Goal: Find specific page/section: Find specific page/section

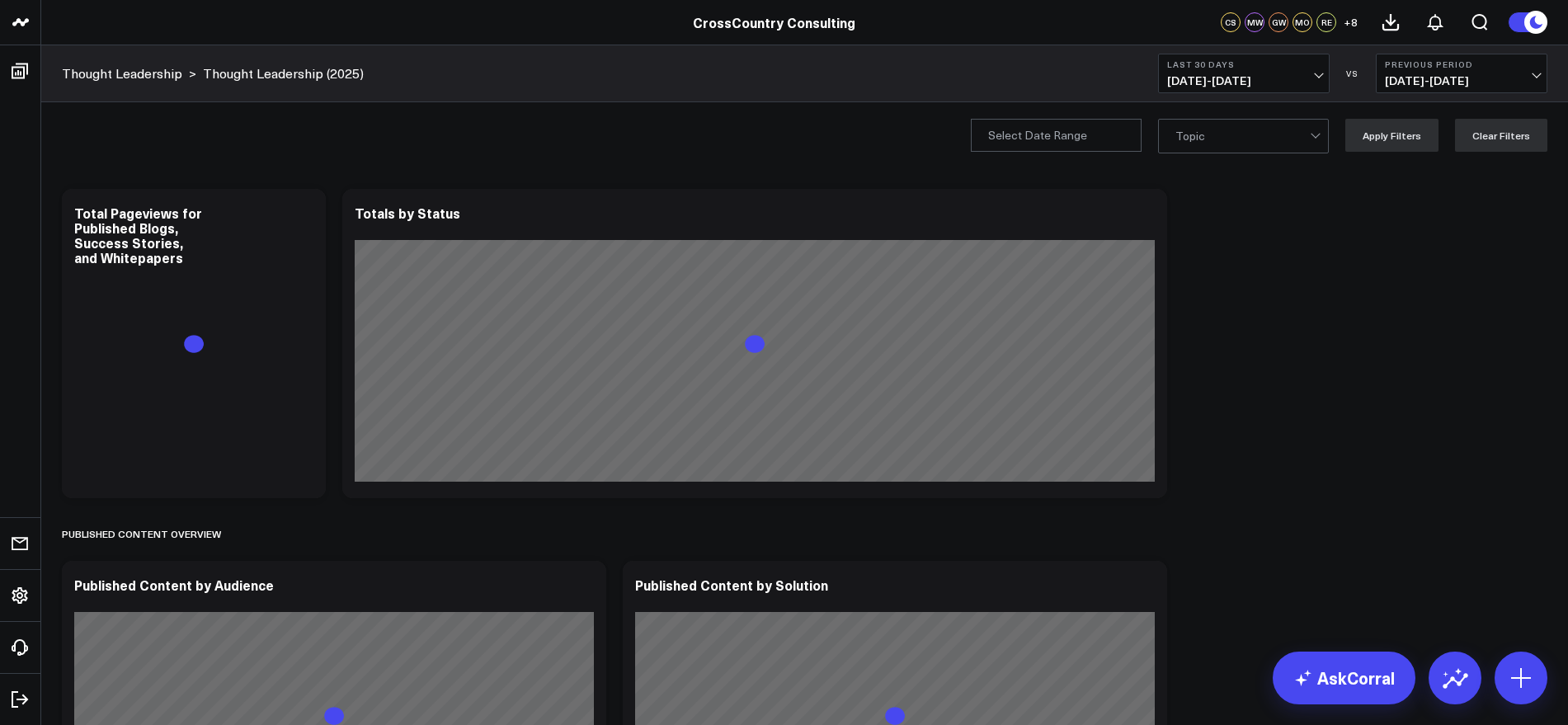
click at [1310, 76] on span "[DATE] - [DATE]" at bounding box center [1243, 81] width 153 height 14
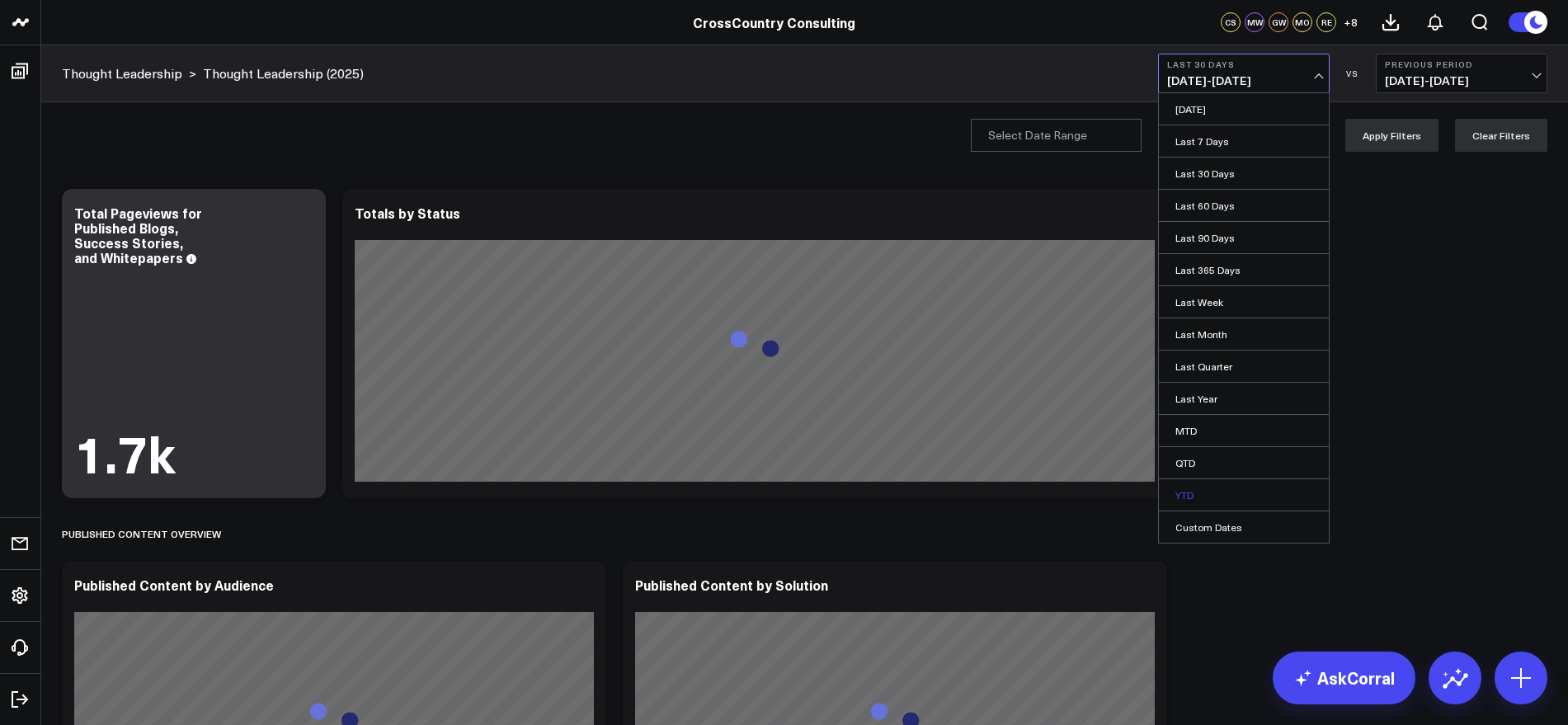
click at [1200, 498] on link "YTD" at bounding box center [1244, 494] width 170 height 31
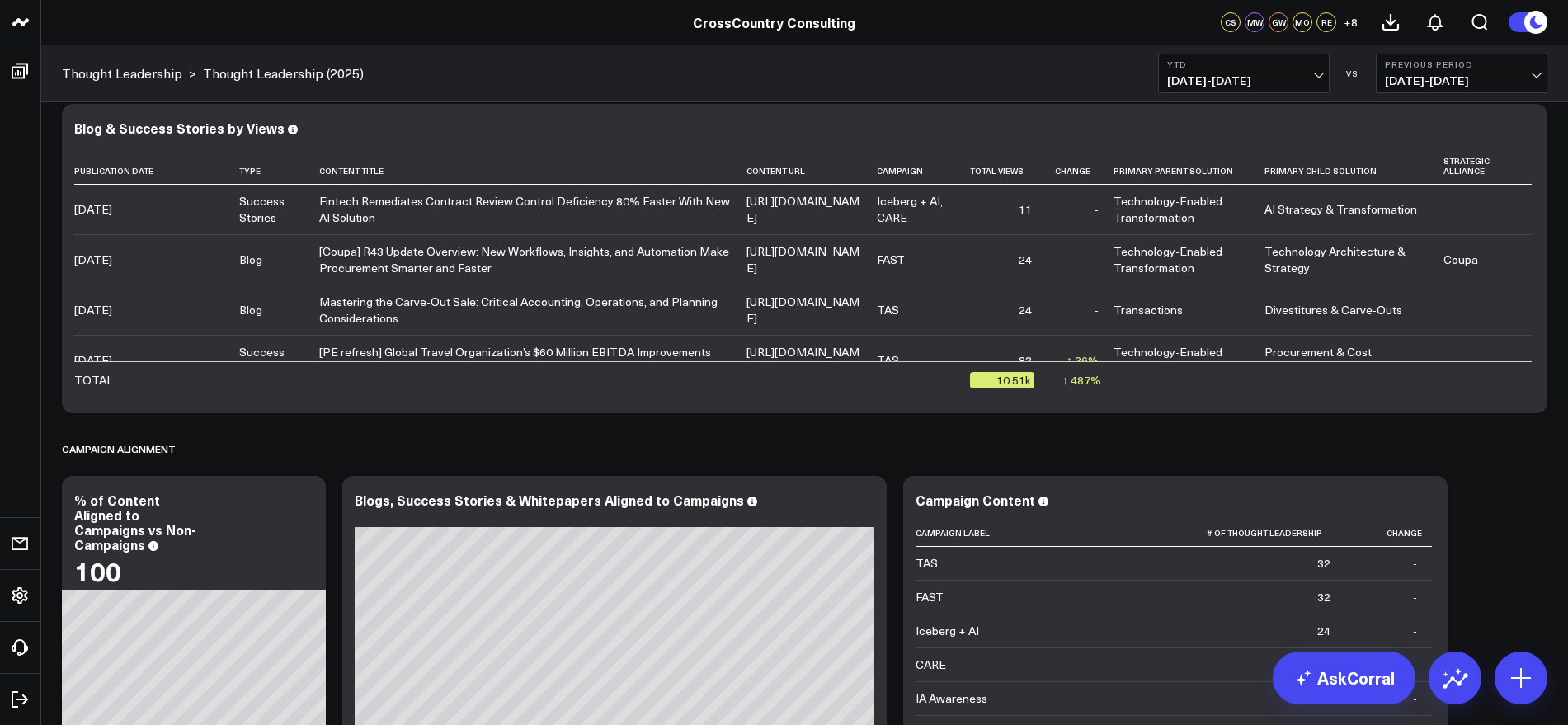
scroll to position [3607, 0]
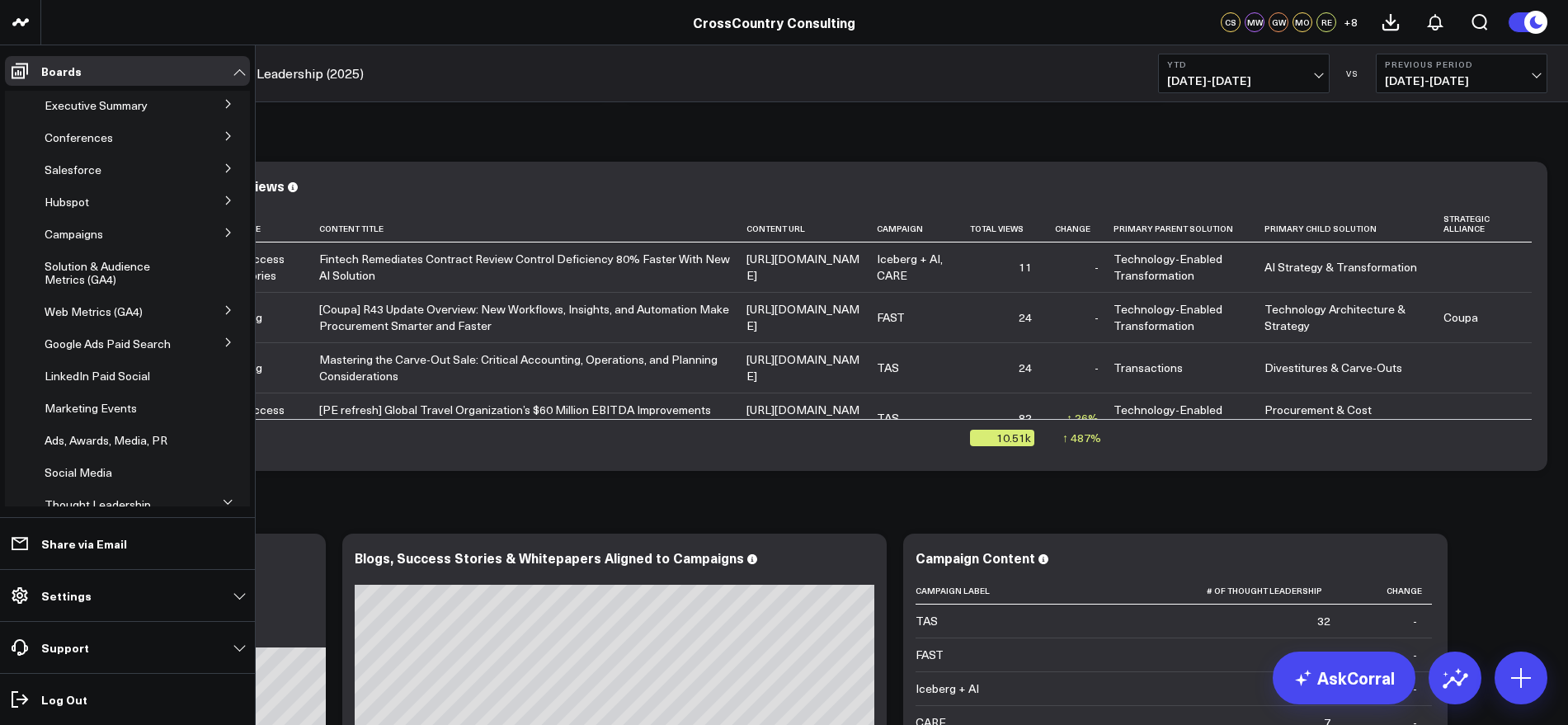
click at [224, 230] on icon at bounding box center [229, 233] width 10 height 10
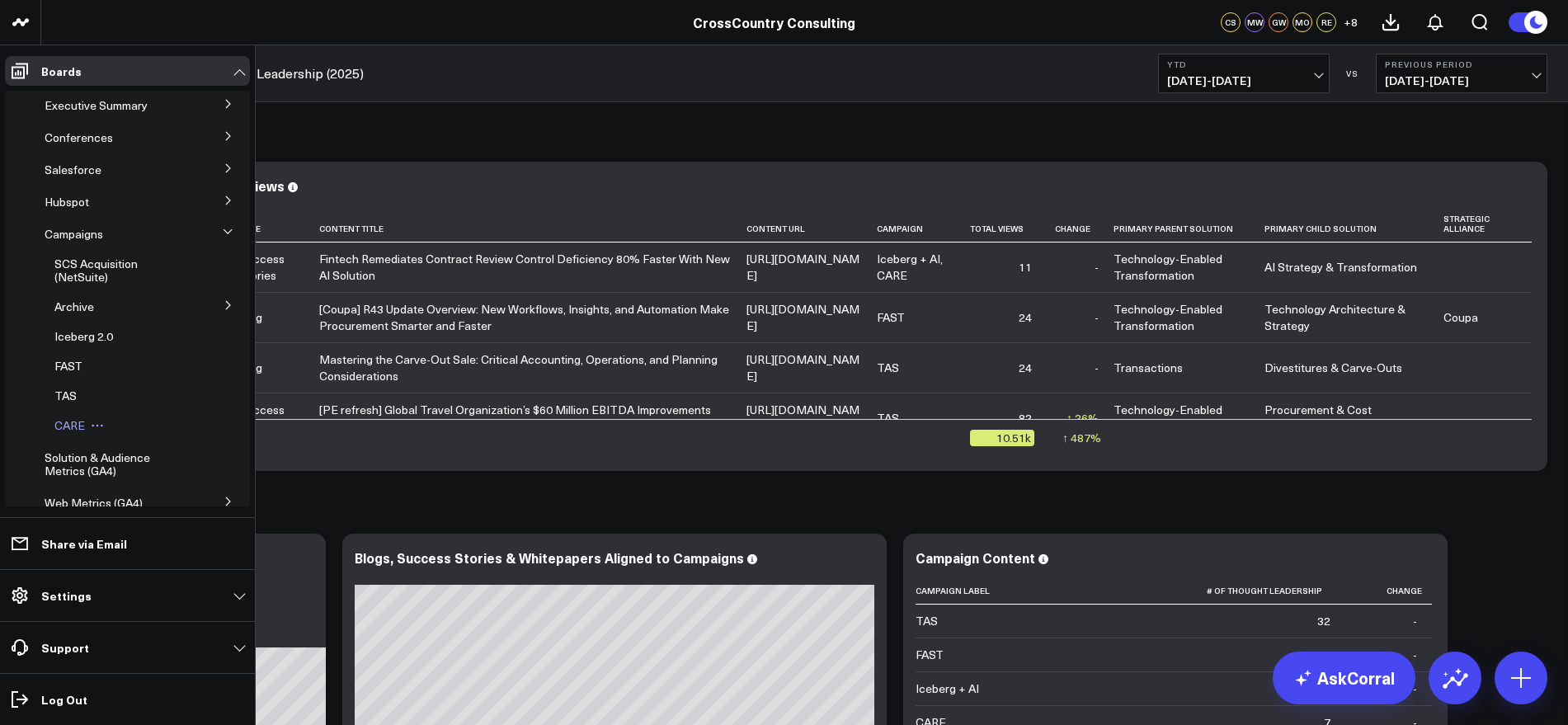
click at [74, 425] on span "CARE" at bounding box center [69, 425] width 30 height 16
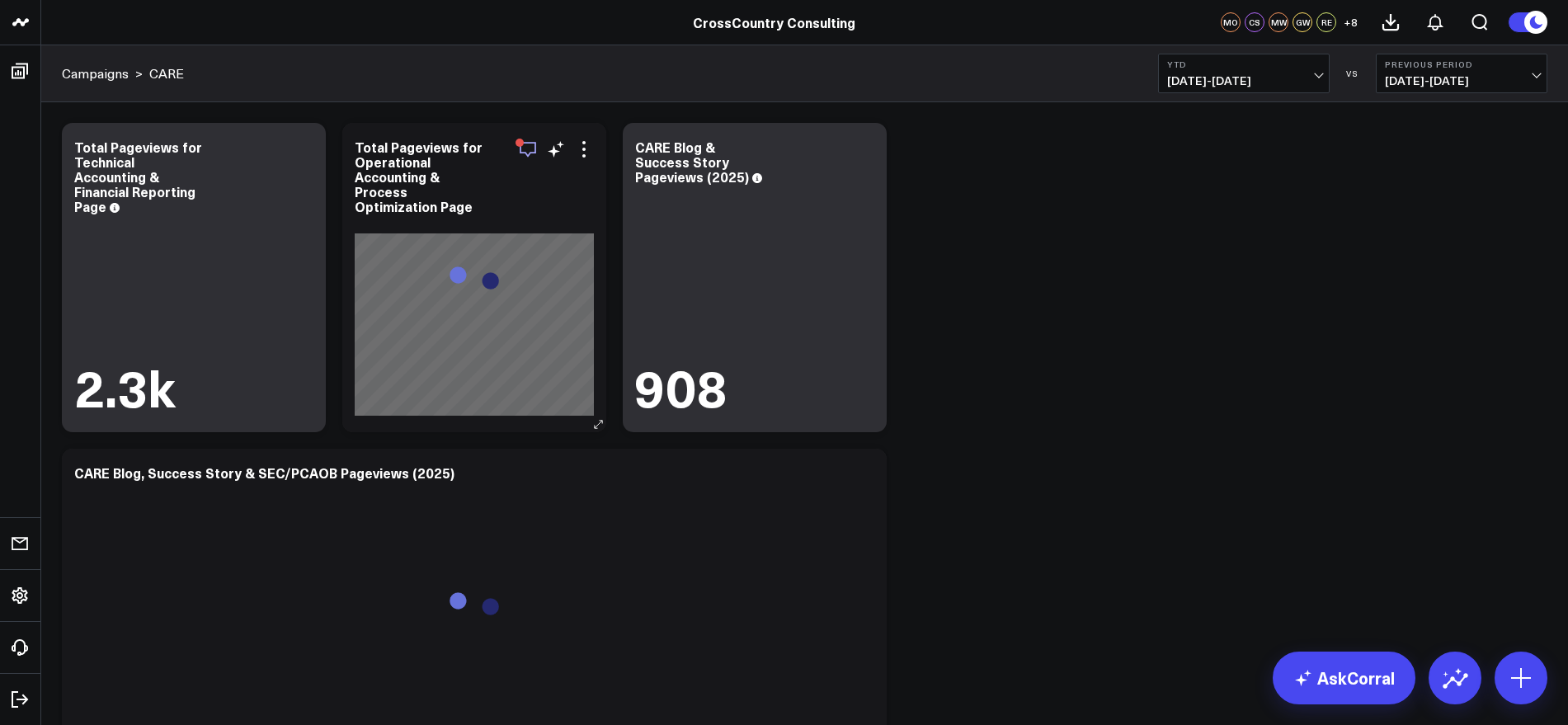
click at [520, 147] on icon "button" at bounding box center [528, 149] width 17 height 16
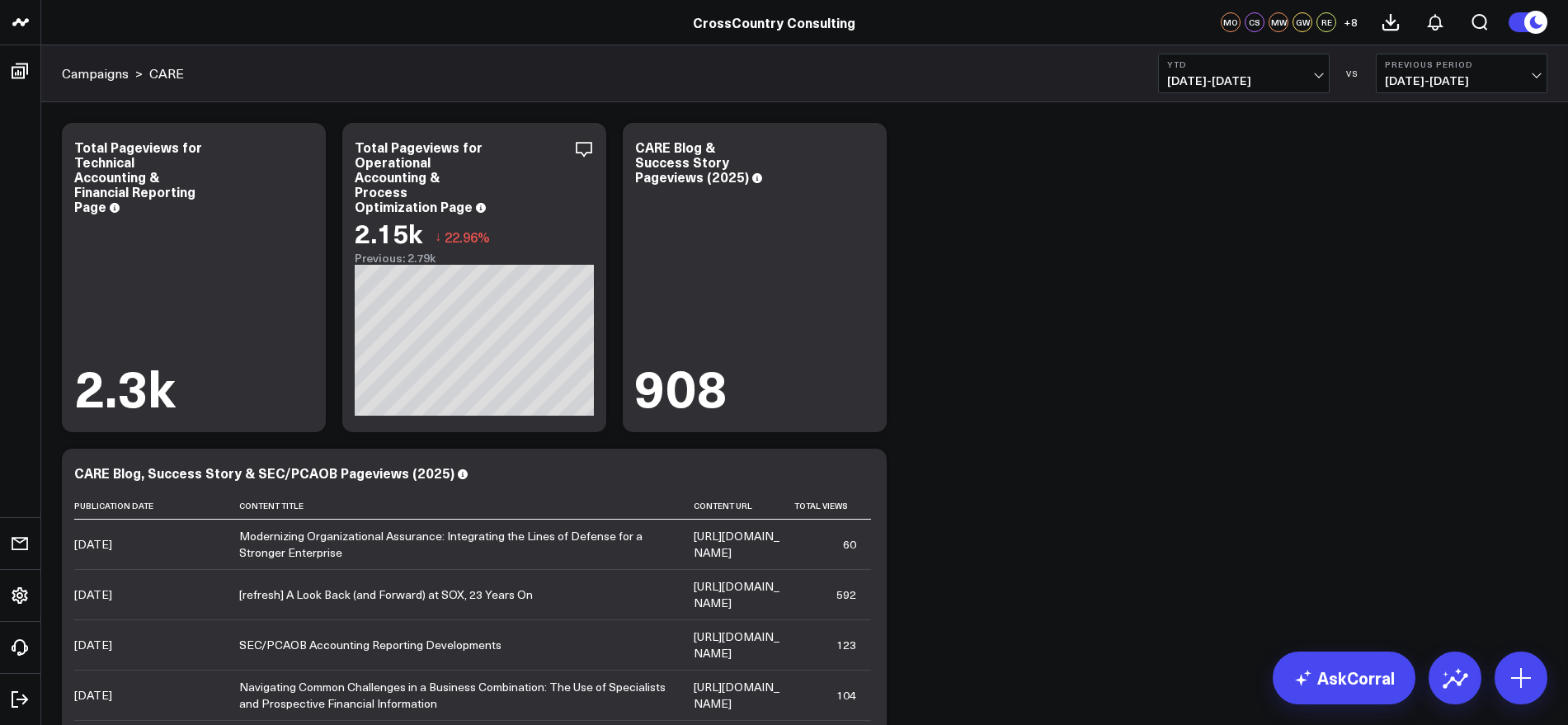
click at [1179, 409] on div "Modify via AI Copy link to widget Ask support Remove Create linked copy Executi…" at bounding box center [805, 603] width 1503 height 977
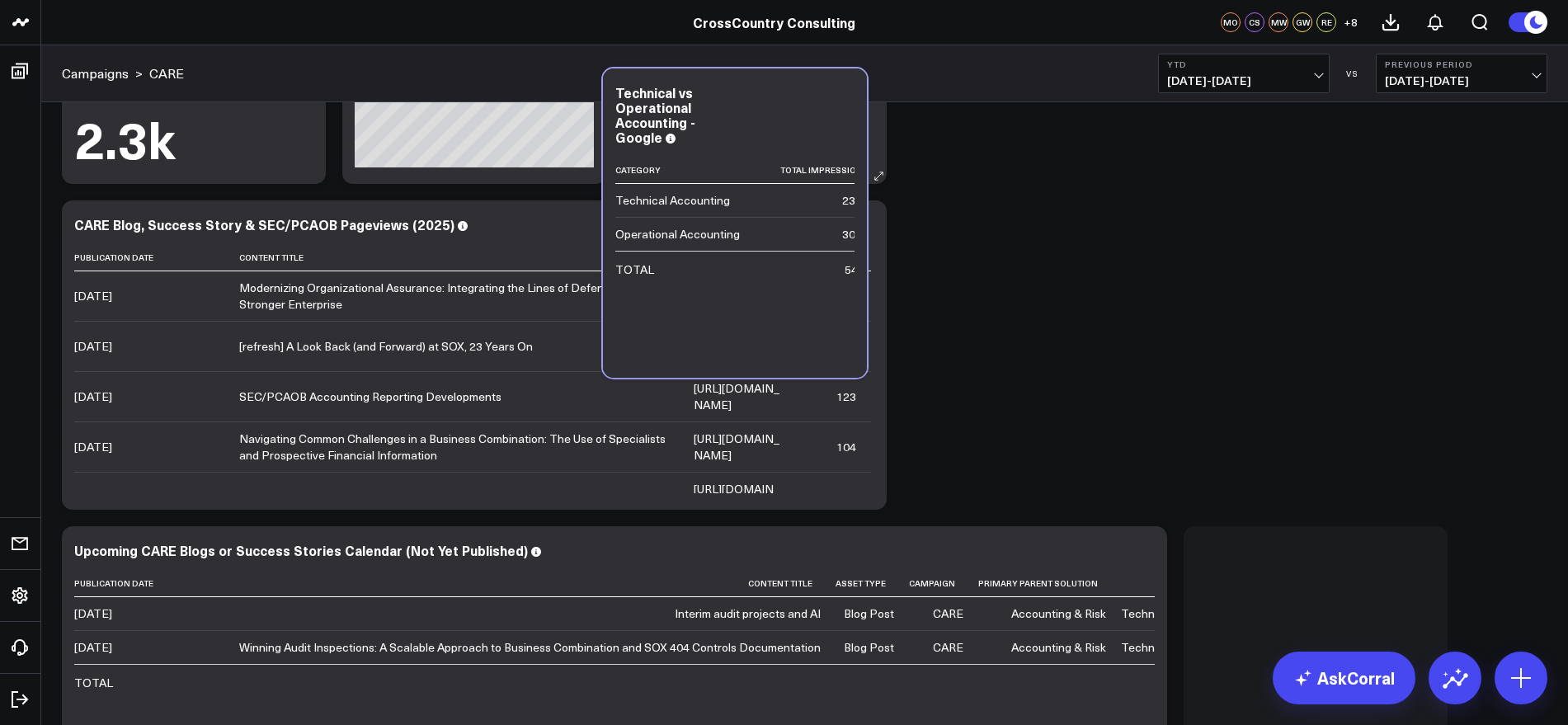
scroll to position [237, 0]
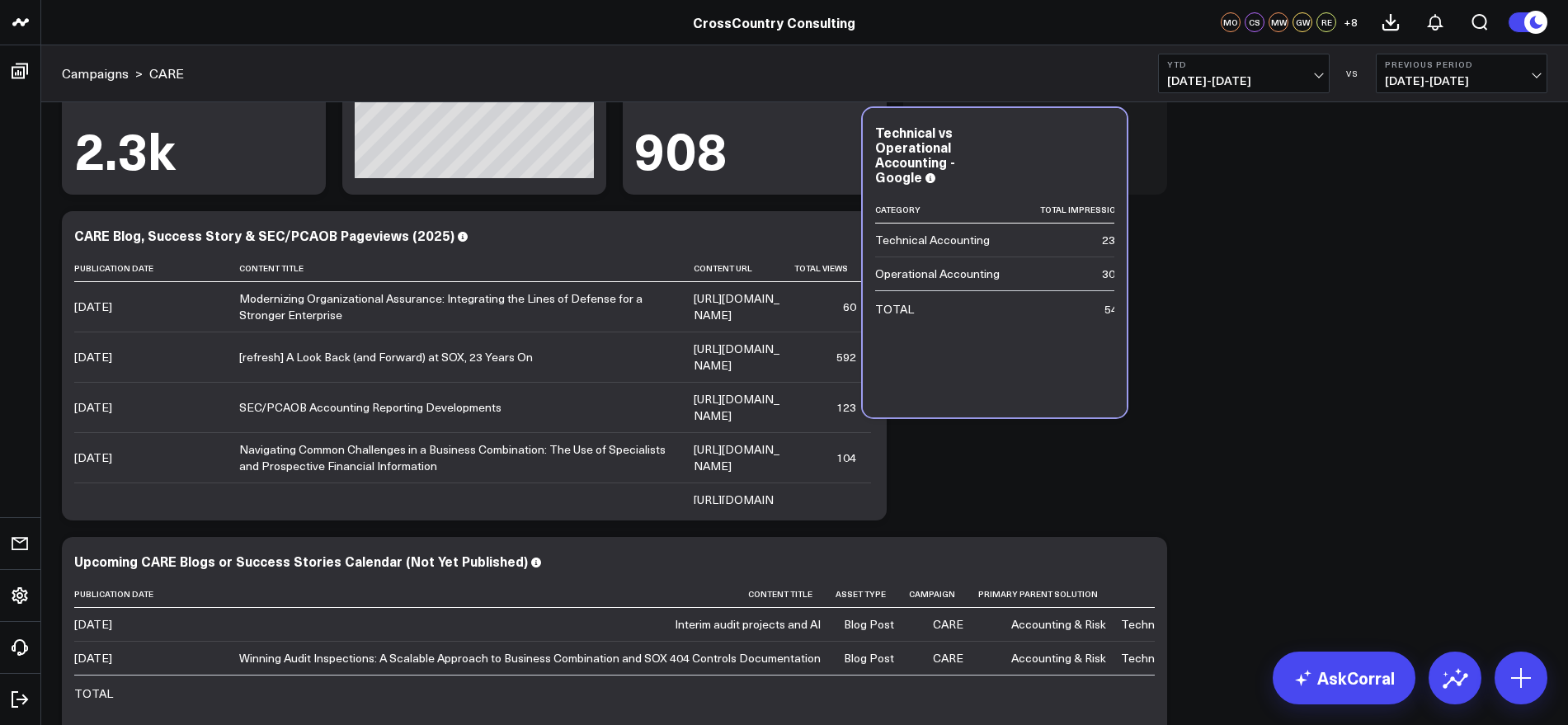
drag, startPoint x: 1322, startPoint y: 525, endPoint x: 986, endPoint y: 103, distance: 539.4
click at [986, 103] on div "Modify via AI Copy link to widget Ask support Remove Create linked copy Executi…" at bounding box center [805, 365] width 1503 height 977
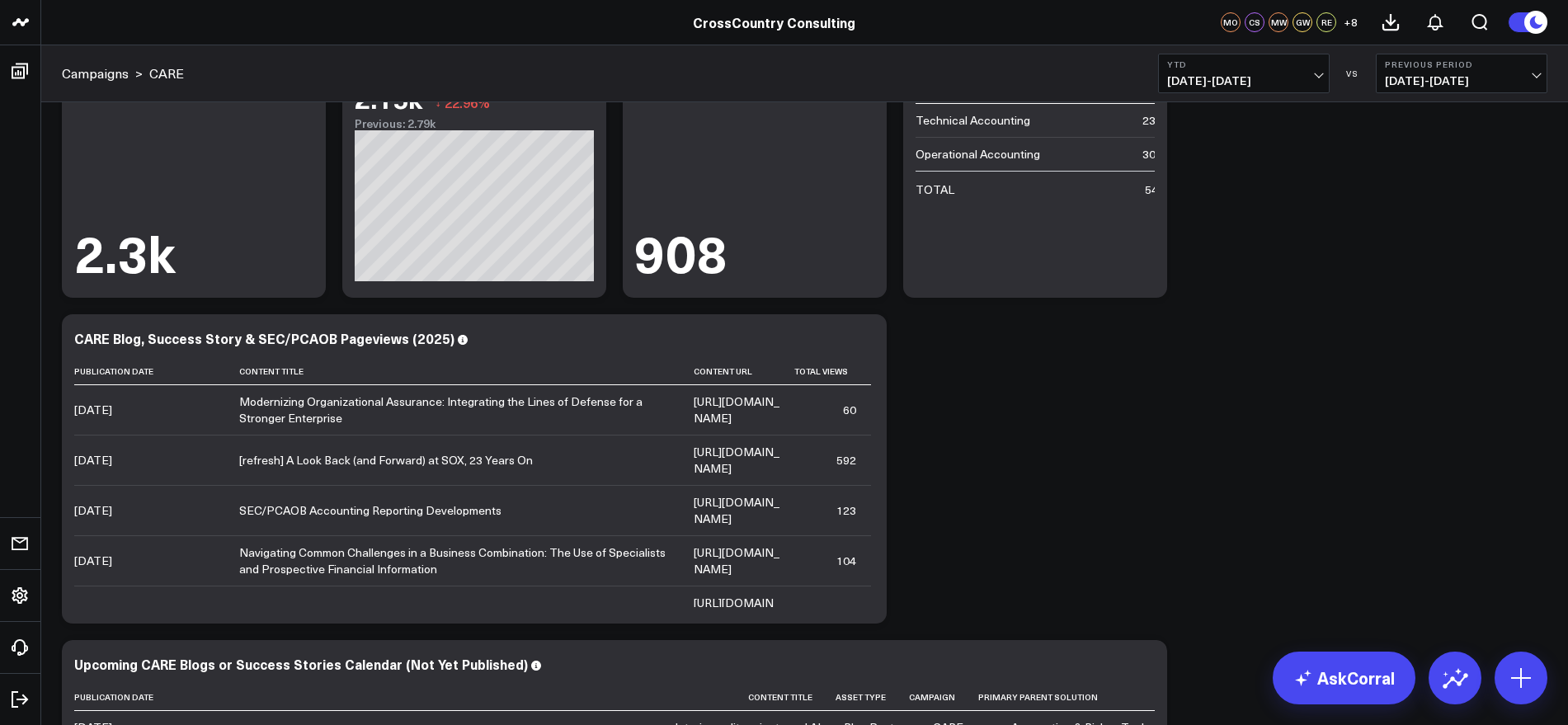
click at [1150, 516] on div "Modify via AI Copy link to widget Ask support Remove Create linked copy Executi…" at bounding box center [805, 469] width 1503 height 977
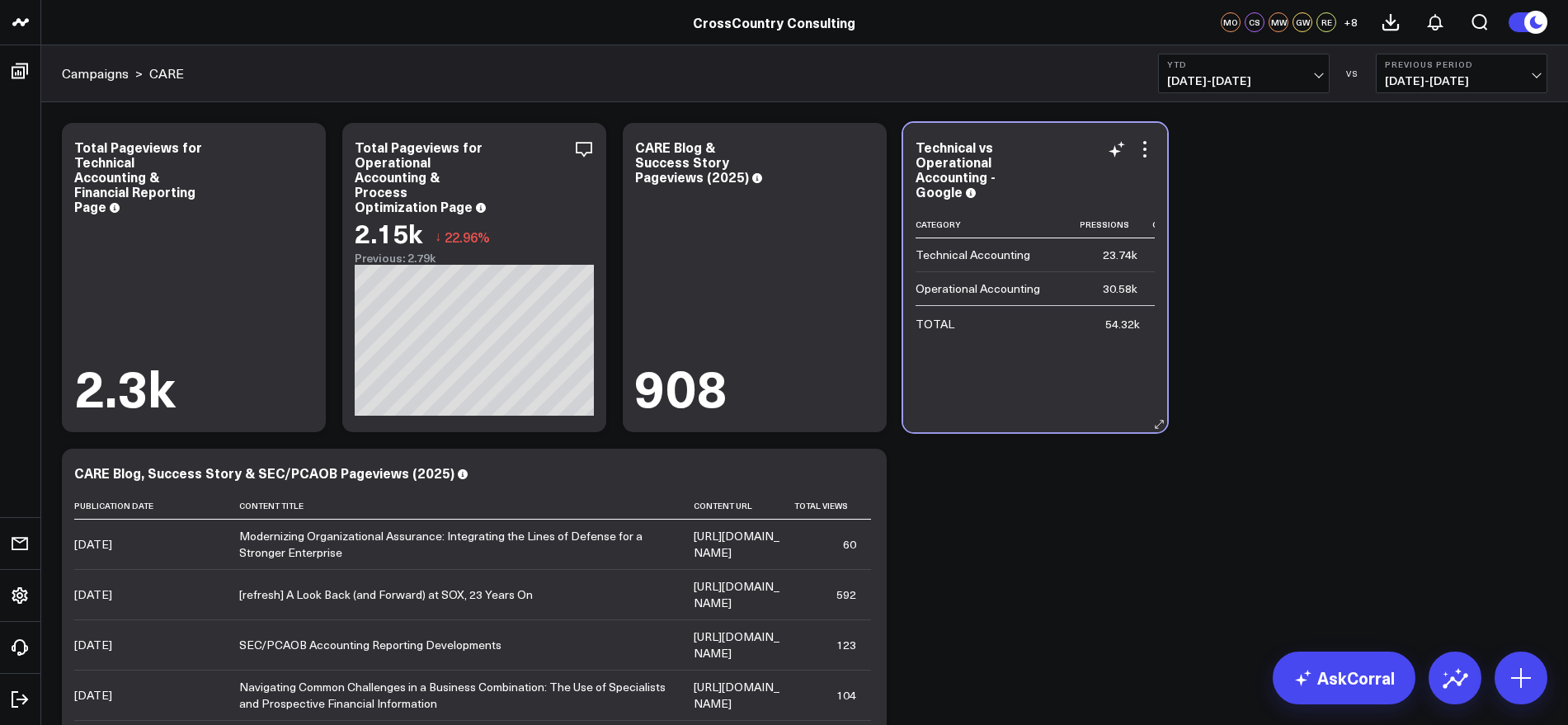
scroll to position [0, 0]
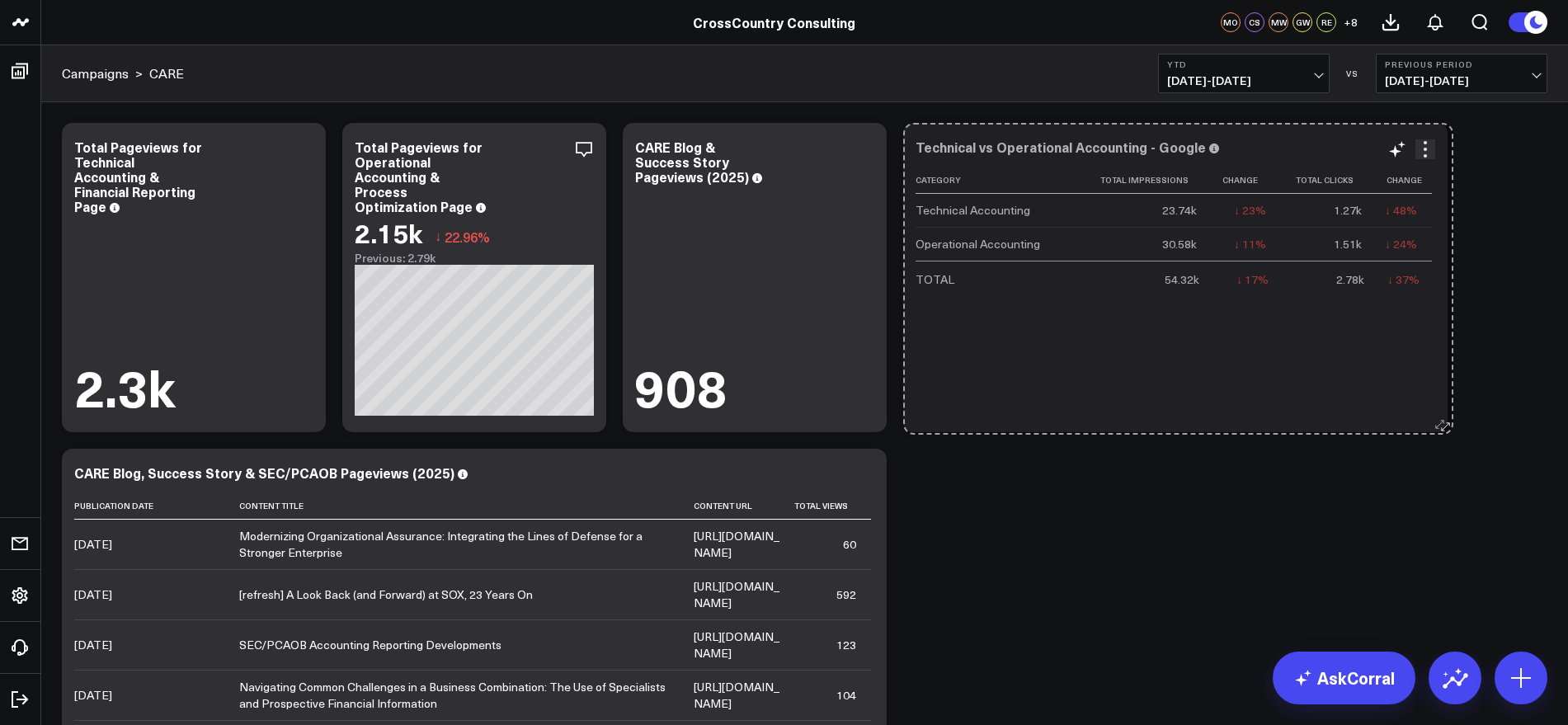
drag, startPoint x: 1159, startPoint y: 425, endPoint x: 1445, endPoint y: 427, distance: 286.0
click at [1445, 427] on icon at bounding box center [1439, 424] width 13 height 13
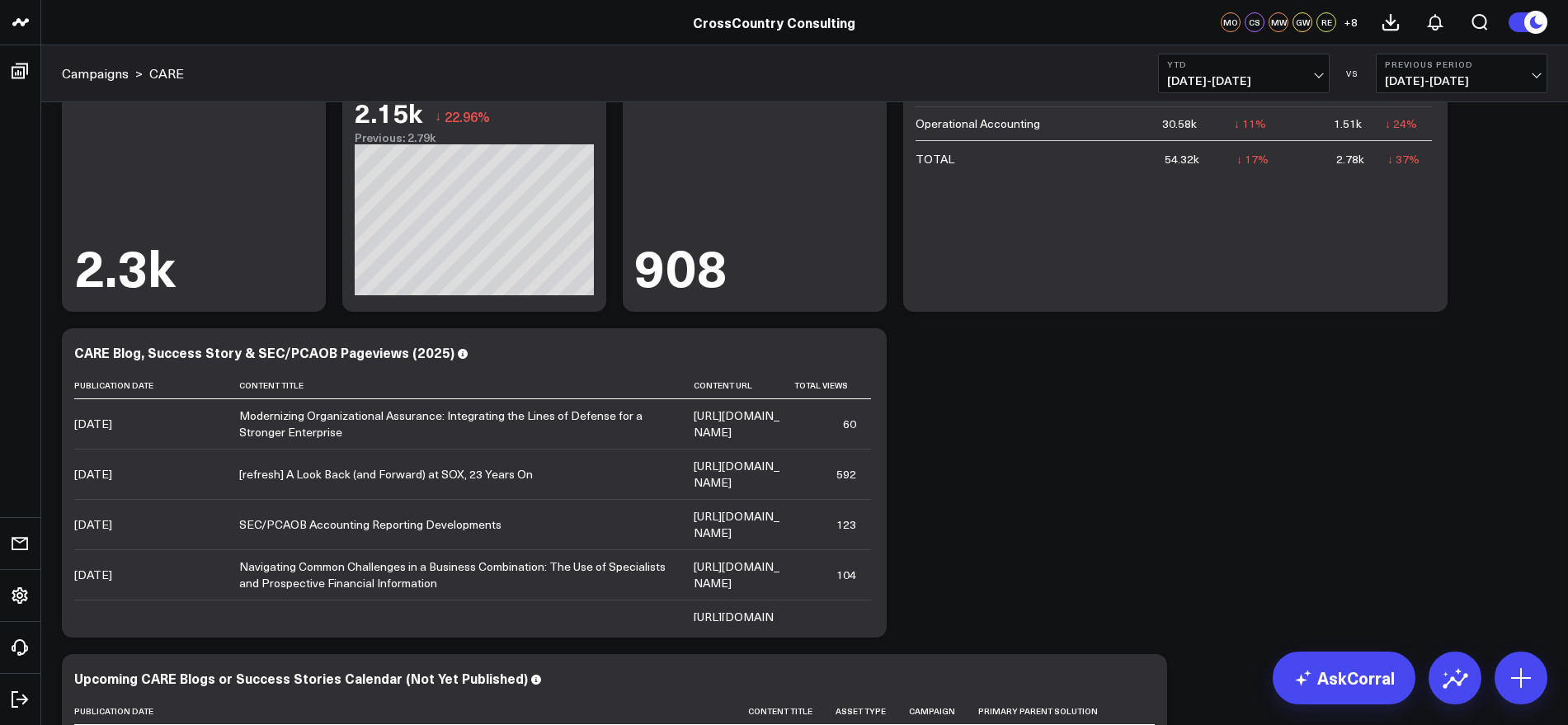
scroll to position [206, 0]
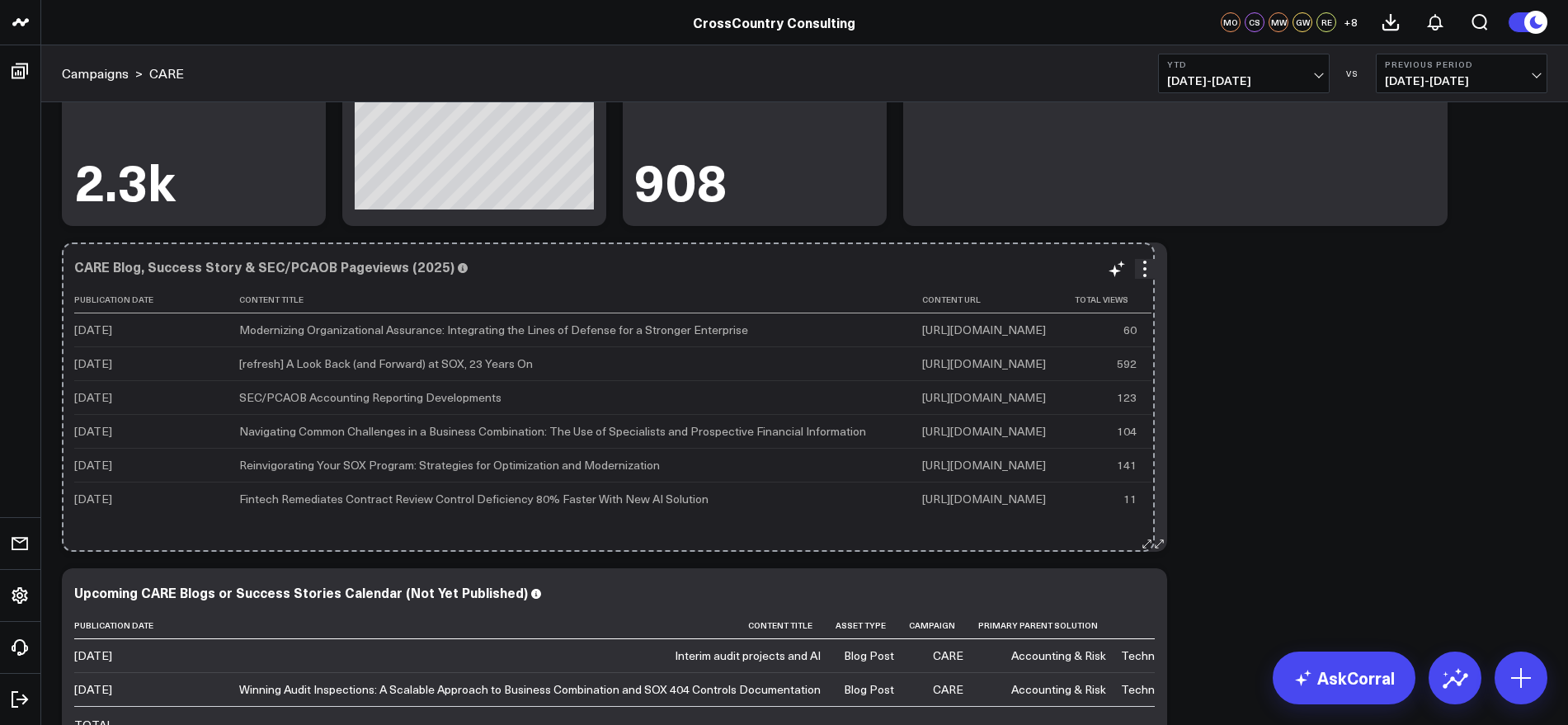
drag, startPoint x: 873, startPoint y: 541, endPoint x: 1141, endPoint y: 535, distance: 268.1
click at [1141, 535] on div "CARE Blog, Success Story & SEC/PCAOB Pageviews (2025) Publication Date Content …" at bounding box center [614, 397] width 1106 height 309
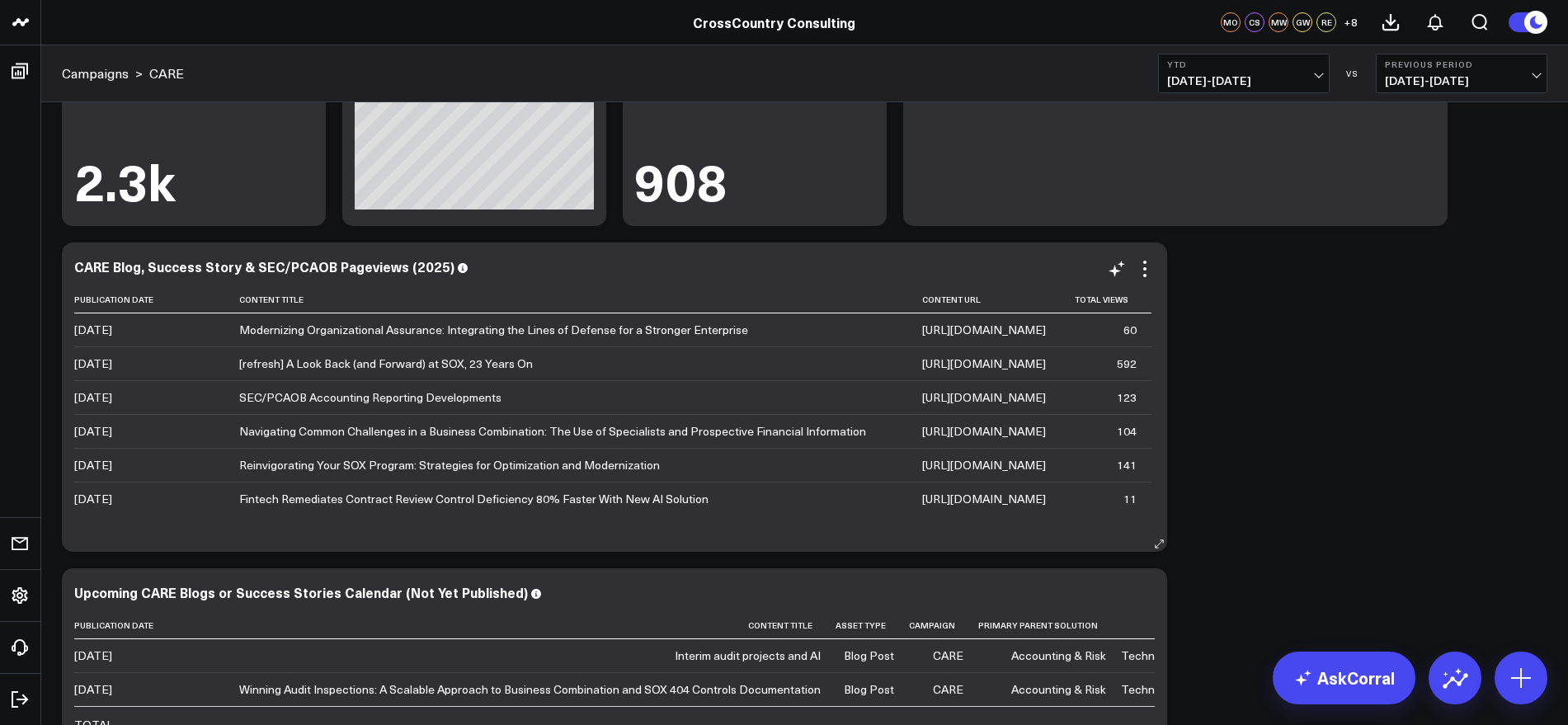
scroll to position [0, 0]
click at [1128, 304] on icon at bounding box center [1135, 299] width 14 height 10
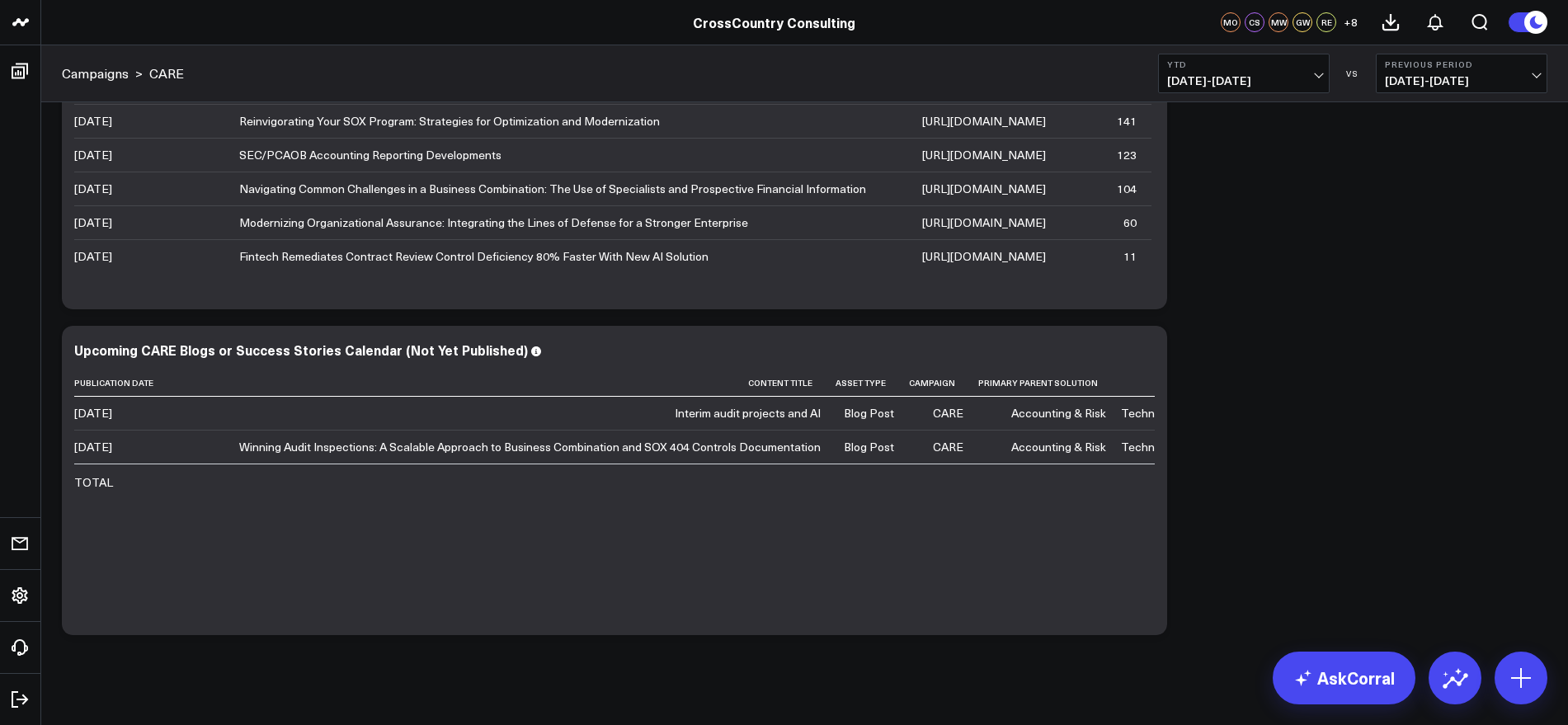
scroll to position [466, 0]
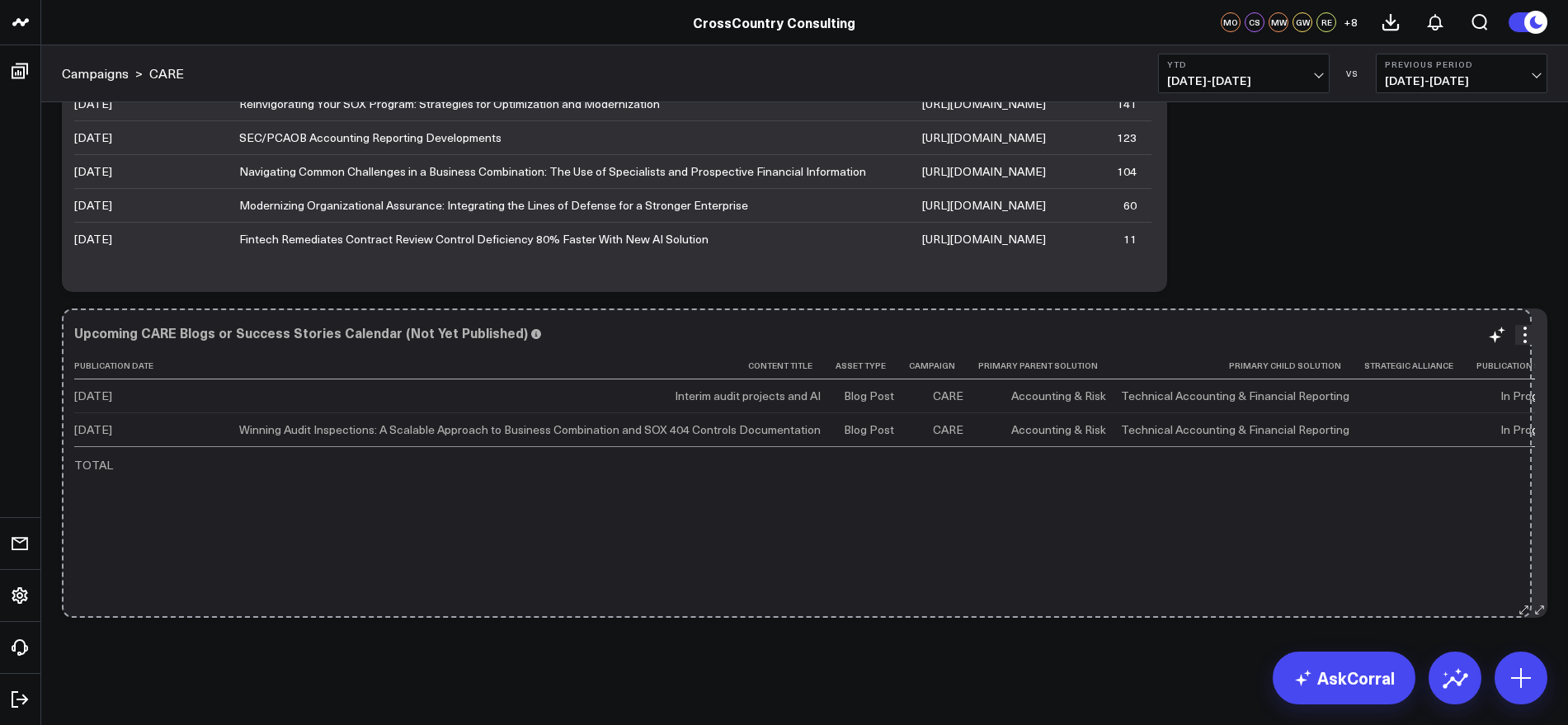
drag, startPoint x: 1158, startPoint y: 610, endPoint x: 1525, endPoint y: 576, distance: 368.6
click at [1523, 576] on div "Upcoming CARE Blogs or Success Stories Calendar (Not Yet Published) Publication…" at bounding box center [805, 463] width 1486 height 309
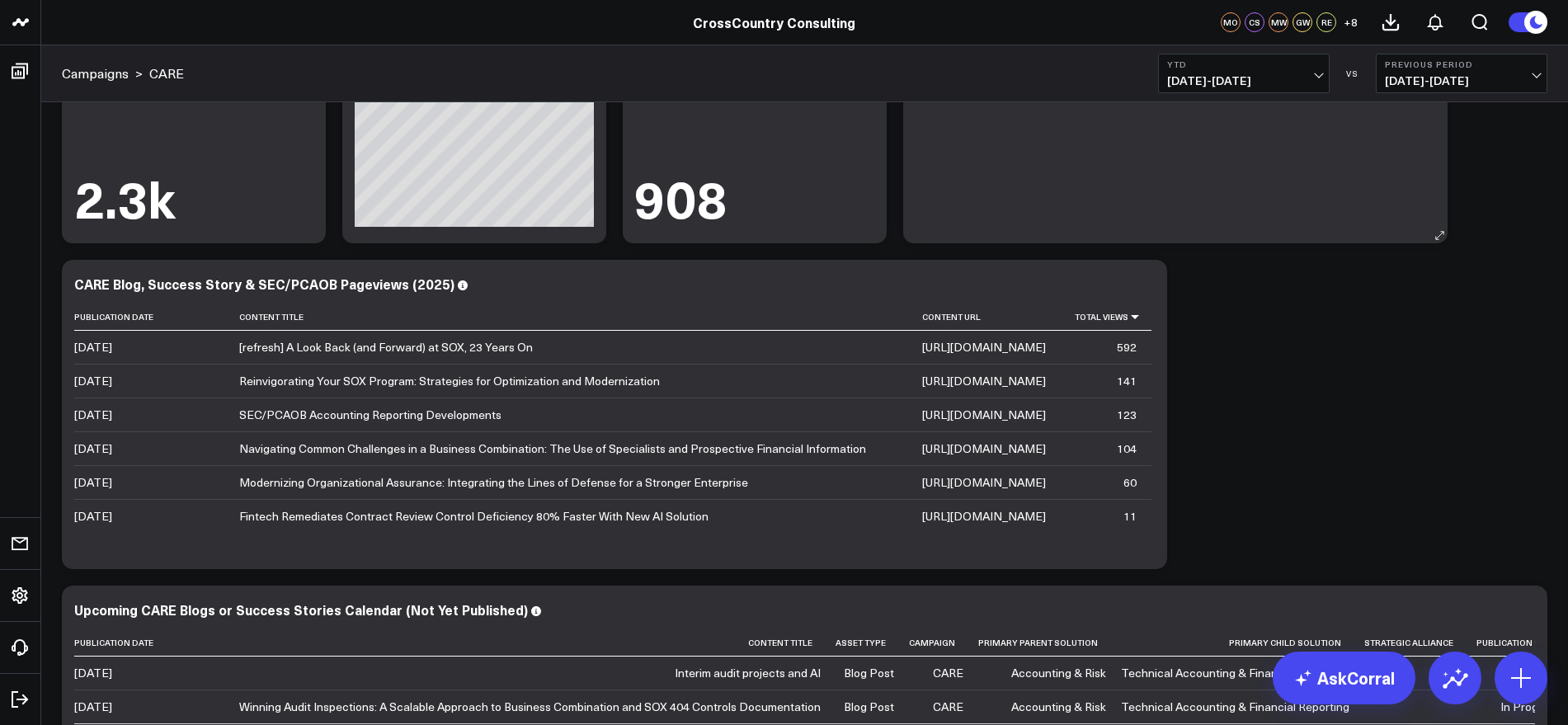
scroll to position [54, 0]
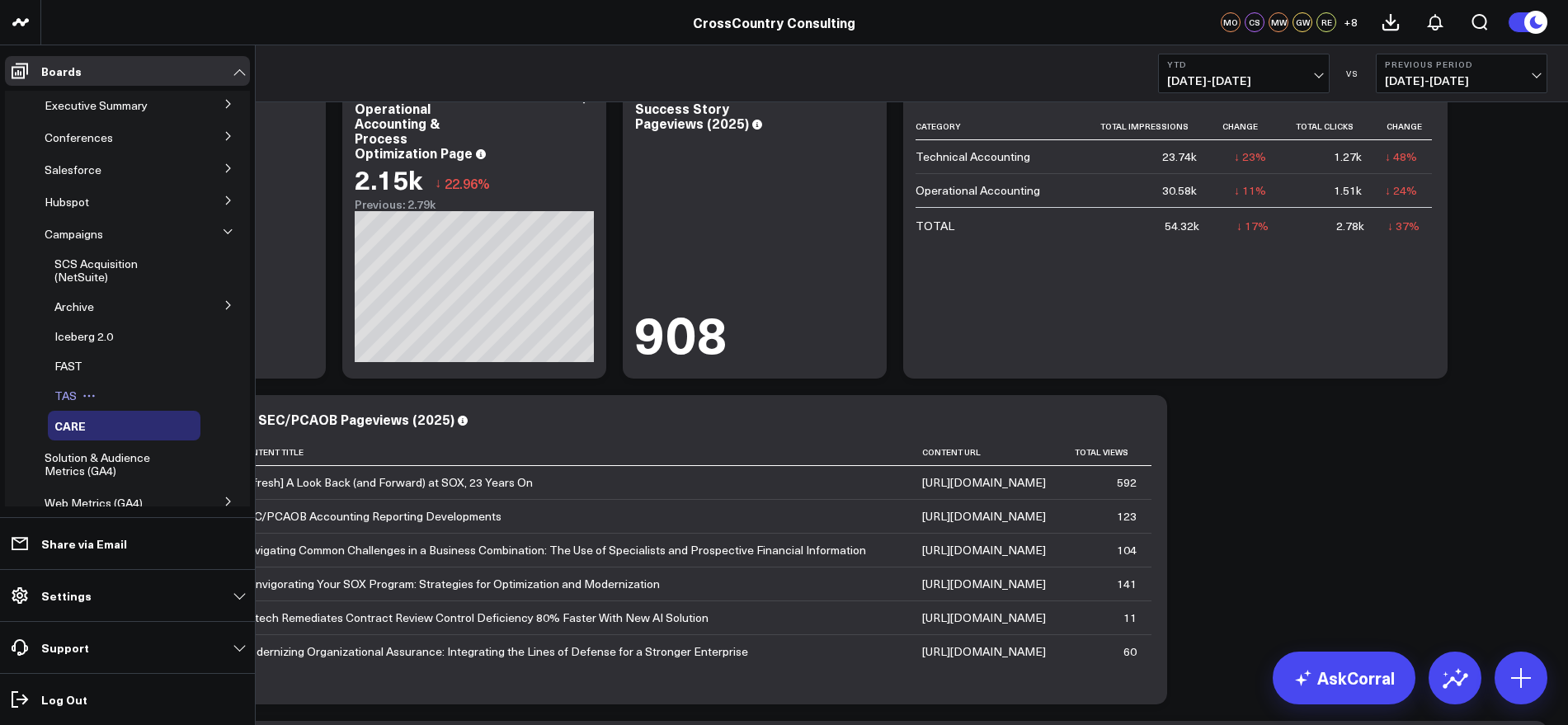
click at [71, 393] on span "TAS" at bounding box center [65, 396] width 22 height 16
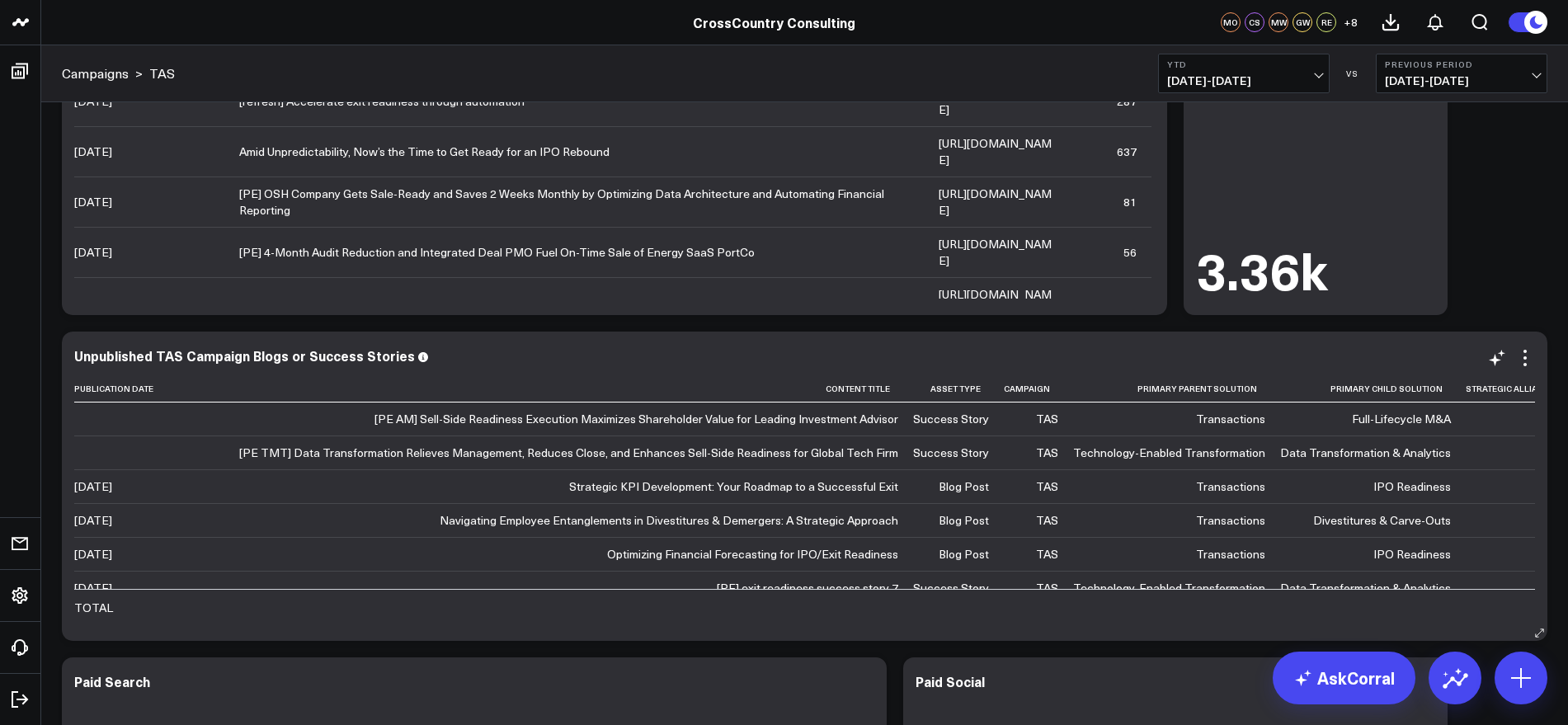
scroll to position [618, 0]
